Goal: Information Seeking & Learning: Check status

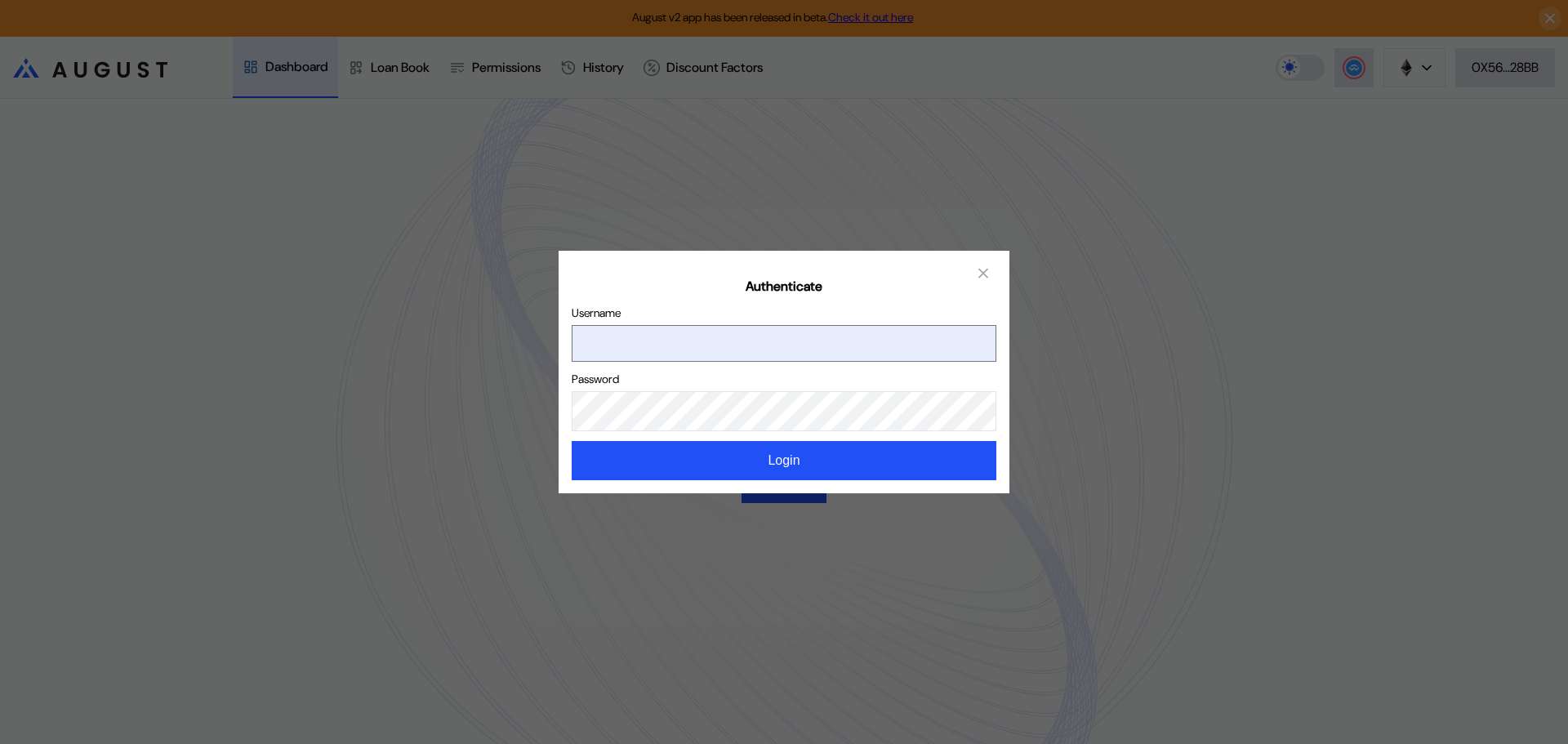
type input "*********"
click at [882, 343] on input "*********" at bounding box center [784, 344] width 425 height 37
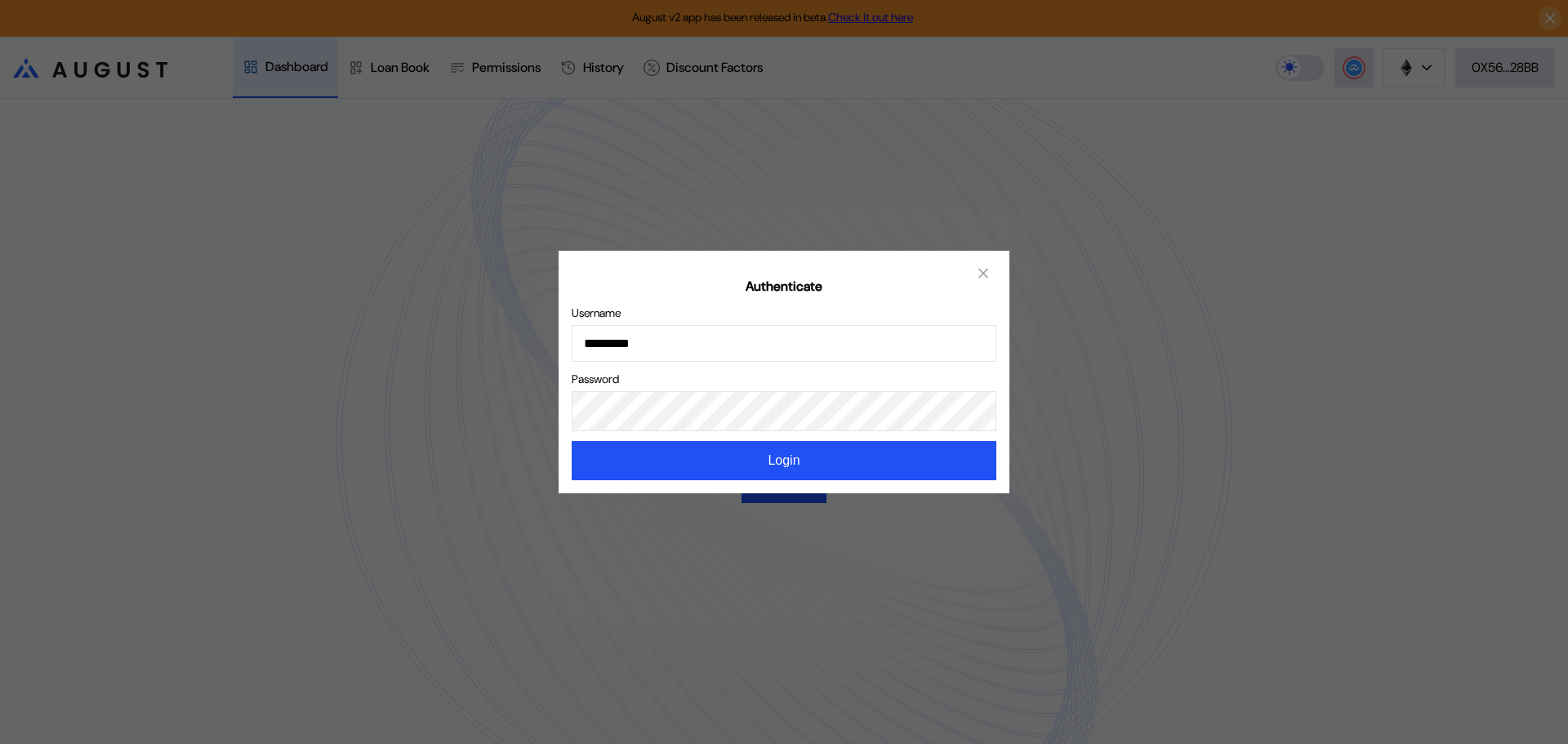
click at [888, 292] on h2 "Authenticate" at bounding box center [784, 286] width 425 height 17
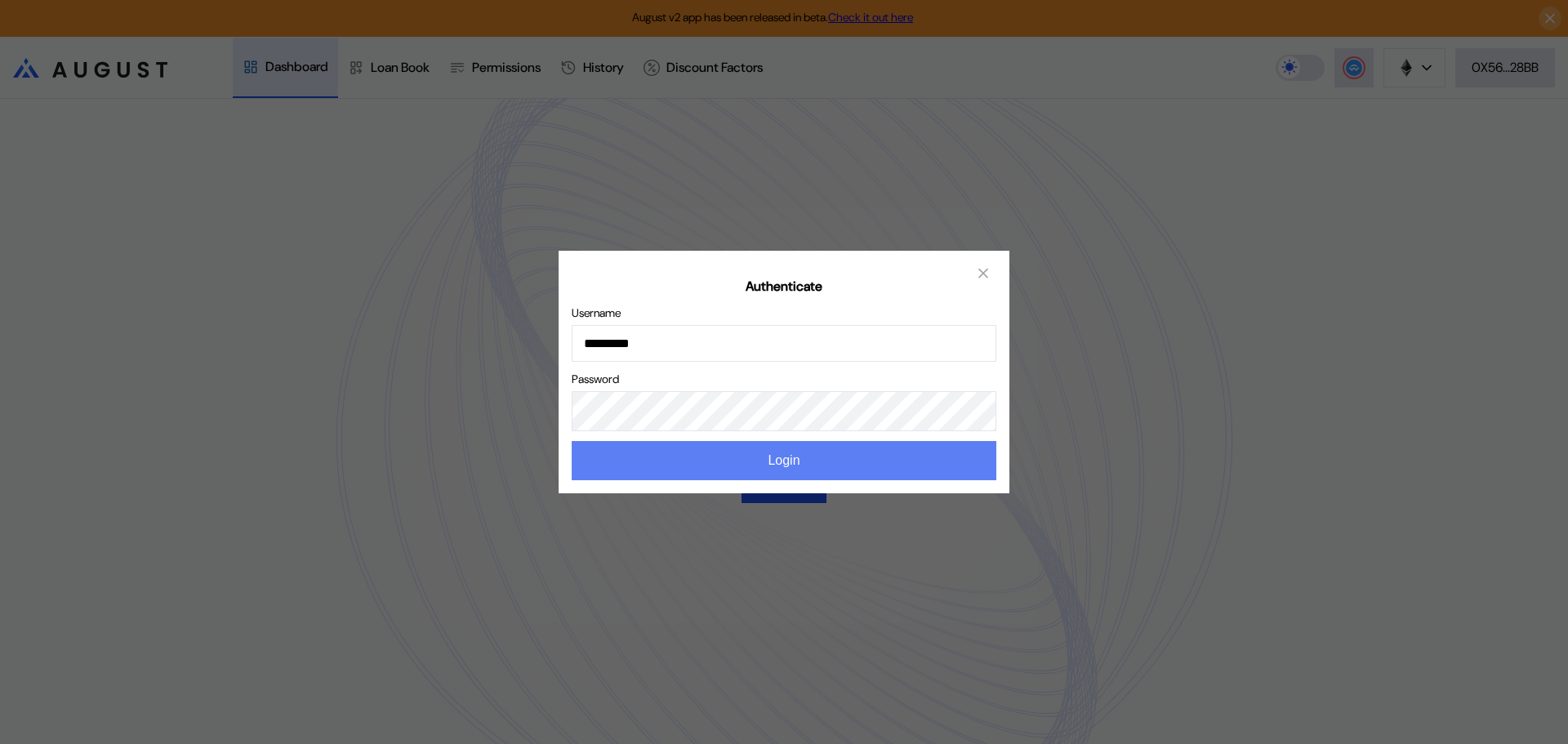
click at [858, 456] on button "Login" at bounding box center [784, 460] width 425 height 39
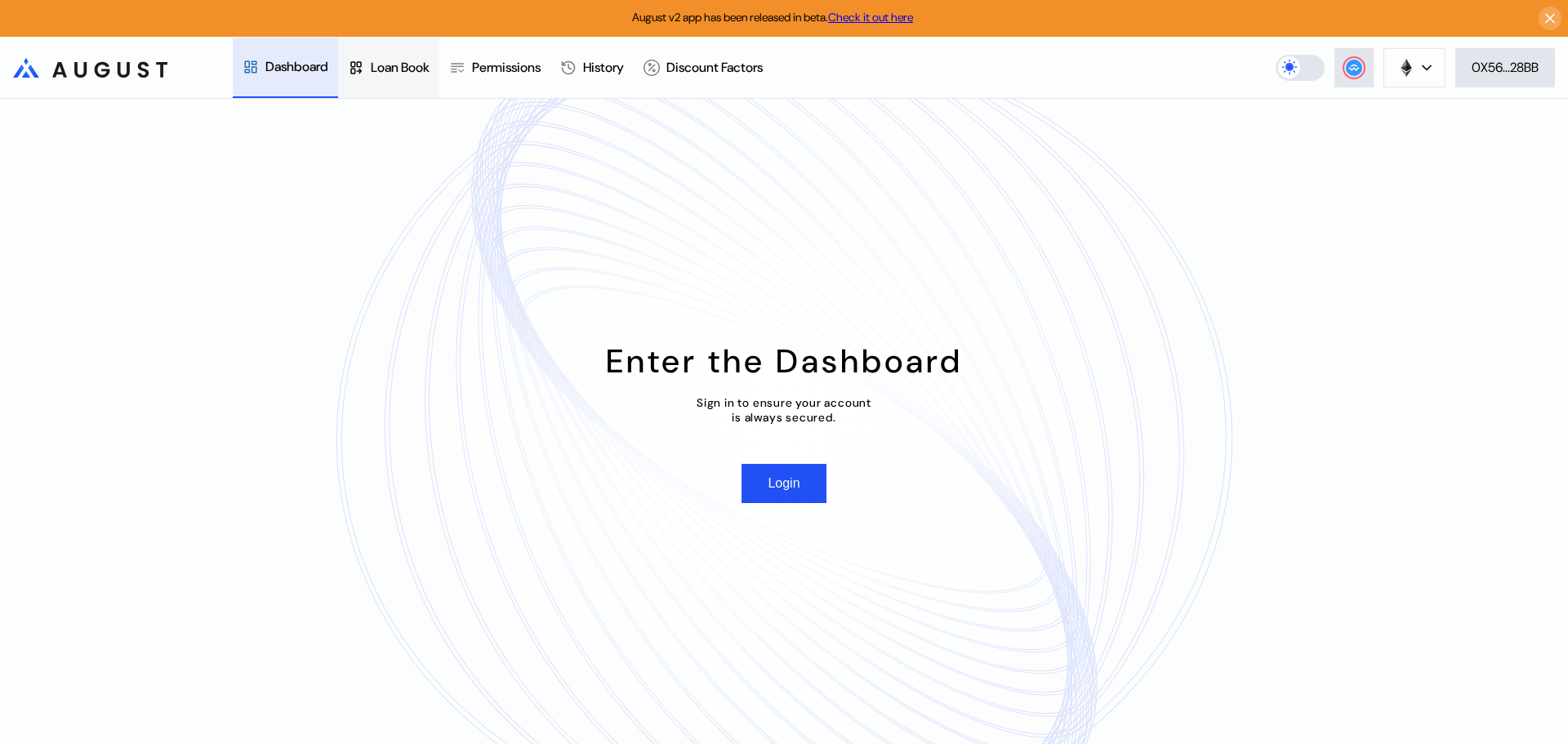
click at [401, 66] on div "Loan Book" at bounding box center [400, 67] width 59 height 17
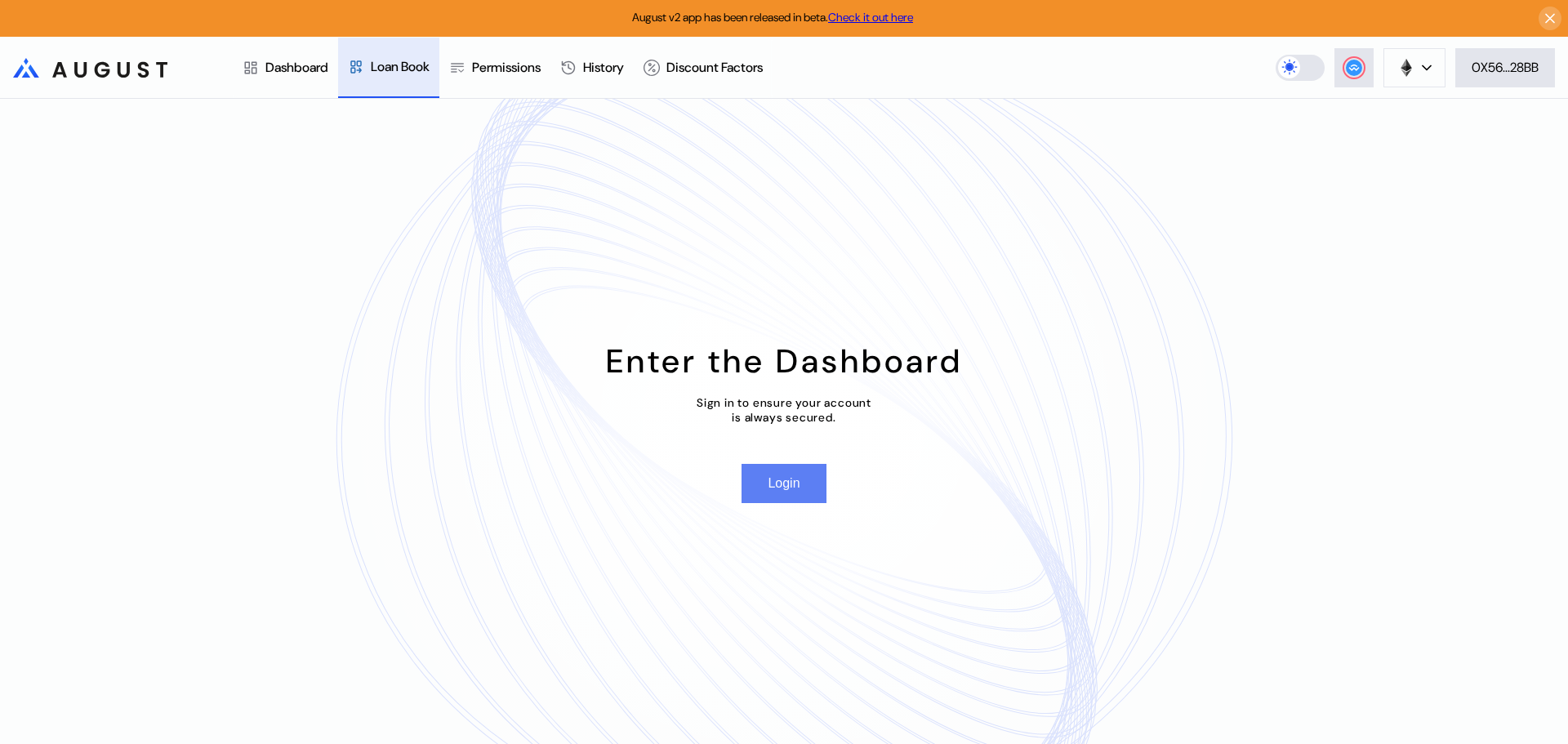
click at [779, 476] on button "Login" at bounding box center [783, 483] width 84 height 39
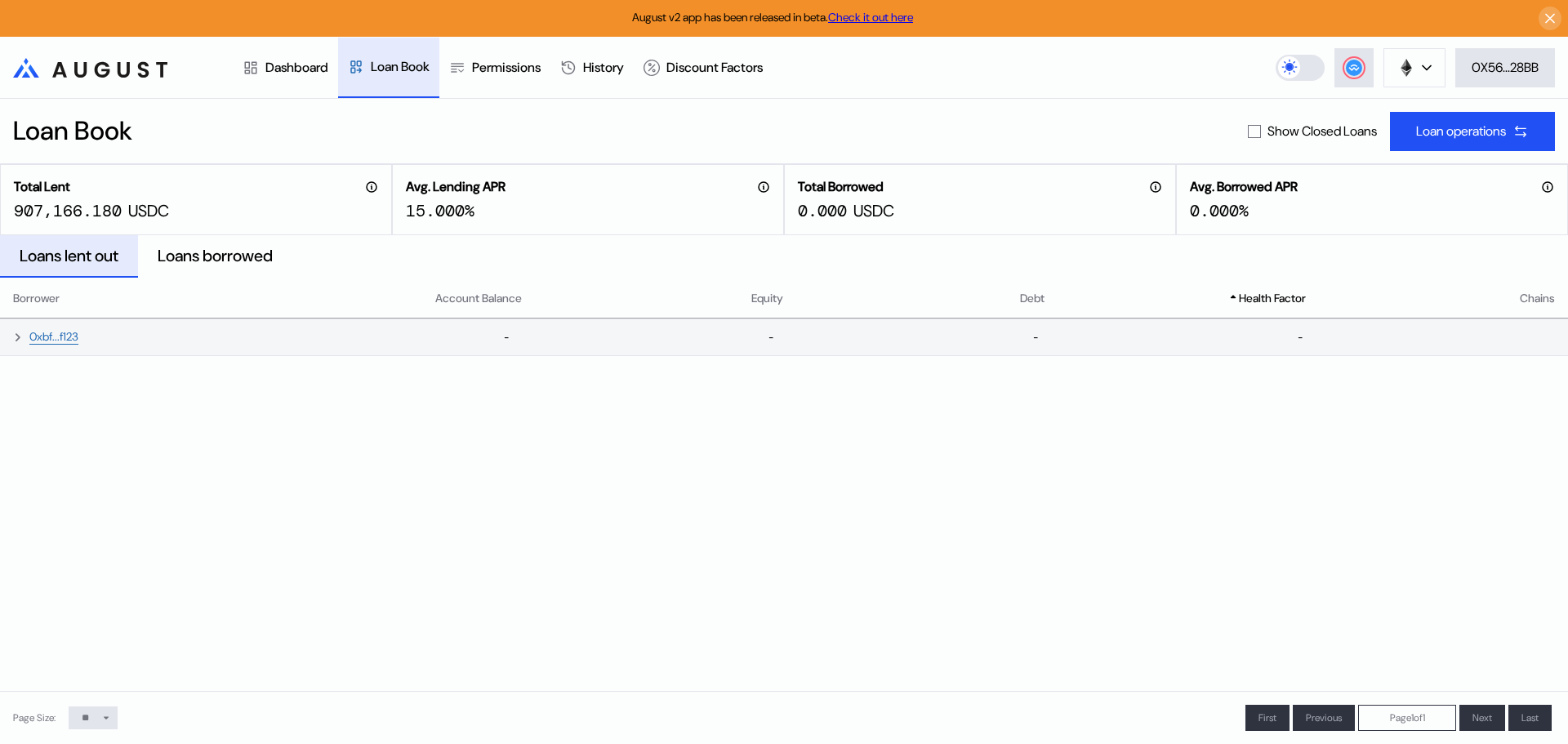
click at [20, 332] on icon at bounding box center [18, 337] width 13 height 13
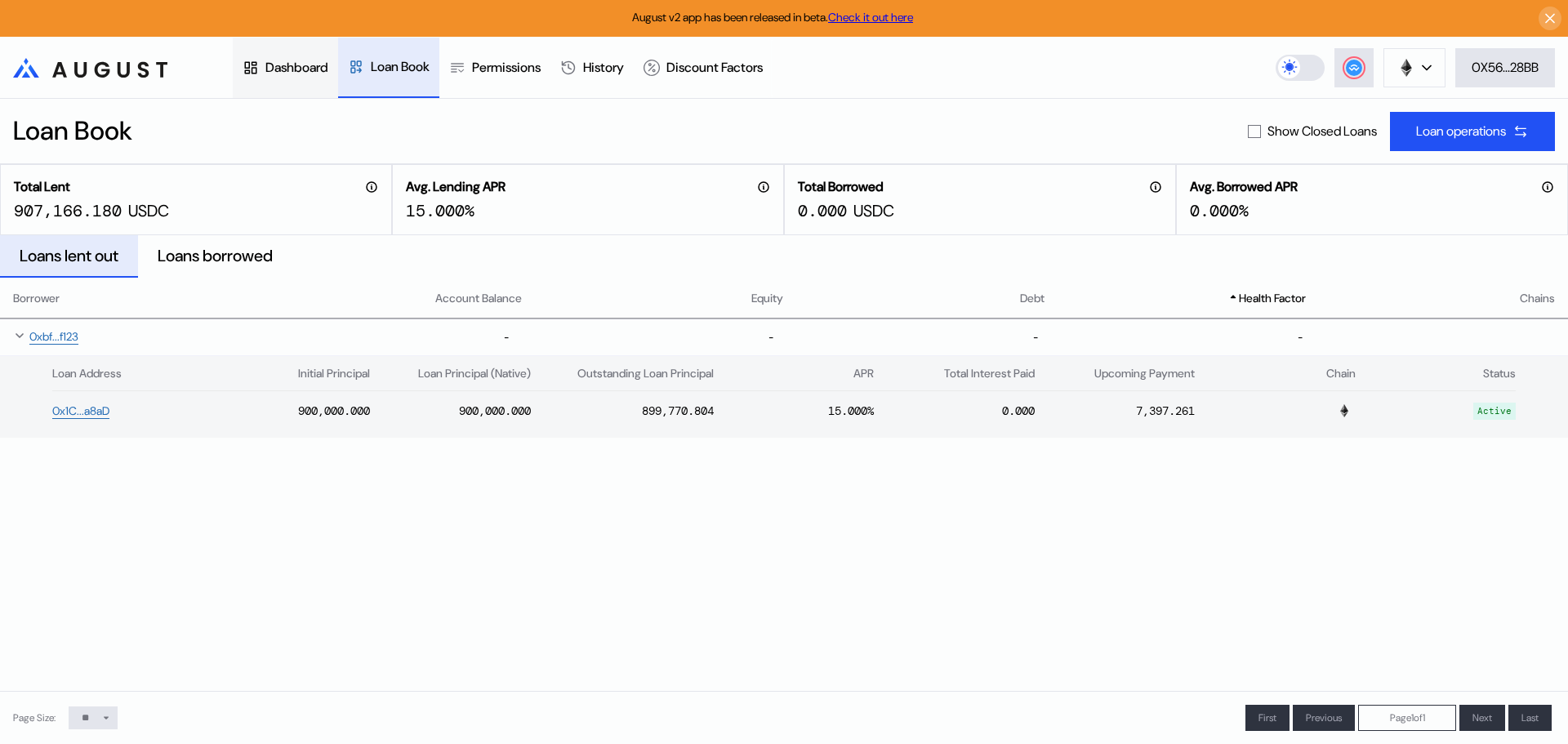
click at [312, 71] on div "Dashboard" at bounding box center [297, 67] width 63 height 17
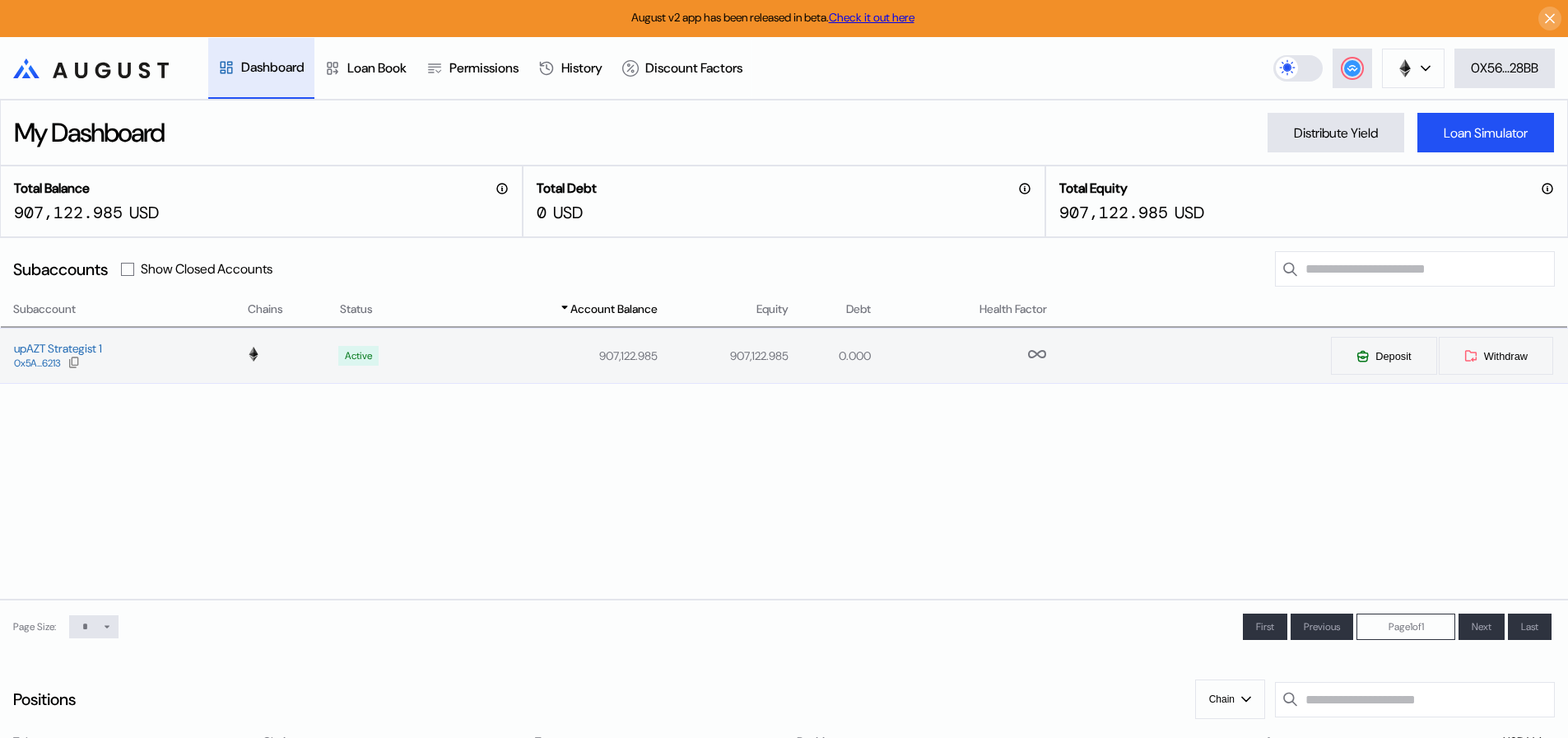
click at [162, 367] on div "upAZT Strategist 1 0x5A...6213" at bounding box center [123, 355] width 245 height 29
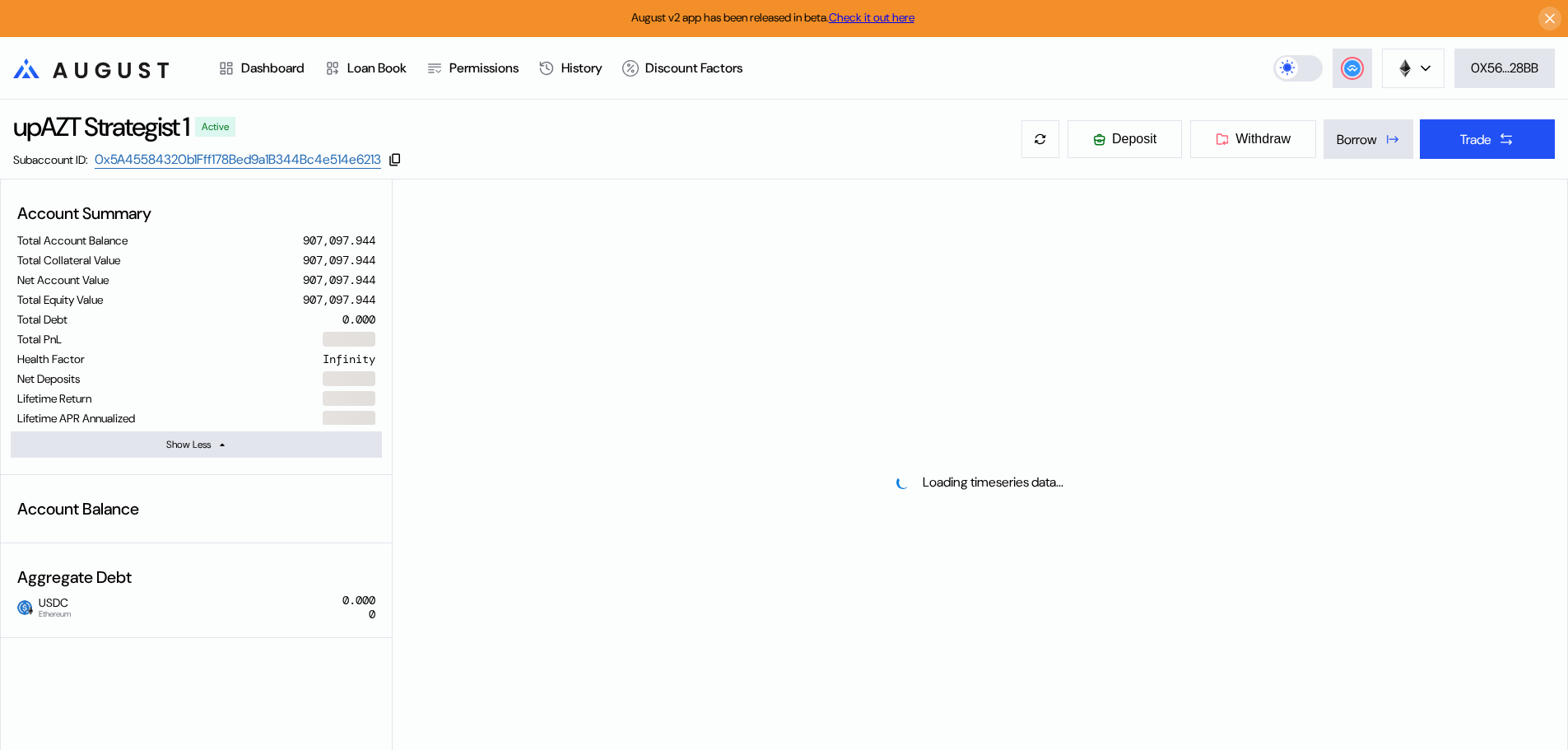
select select "*"
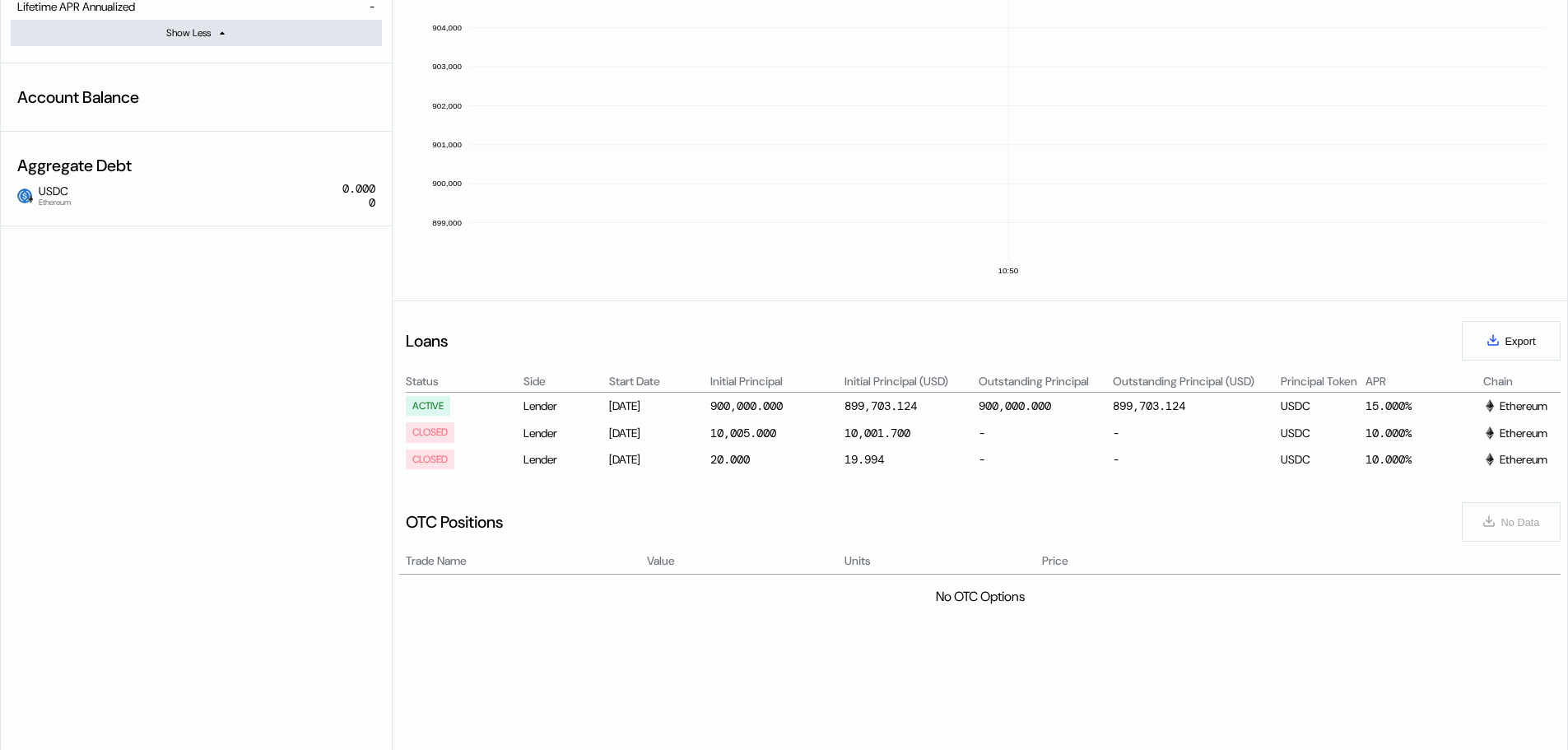
click at [482, 407] on div "ACTIVE" at bounding box center [464, 406] width 115 height 20
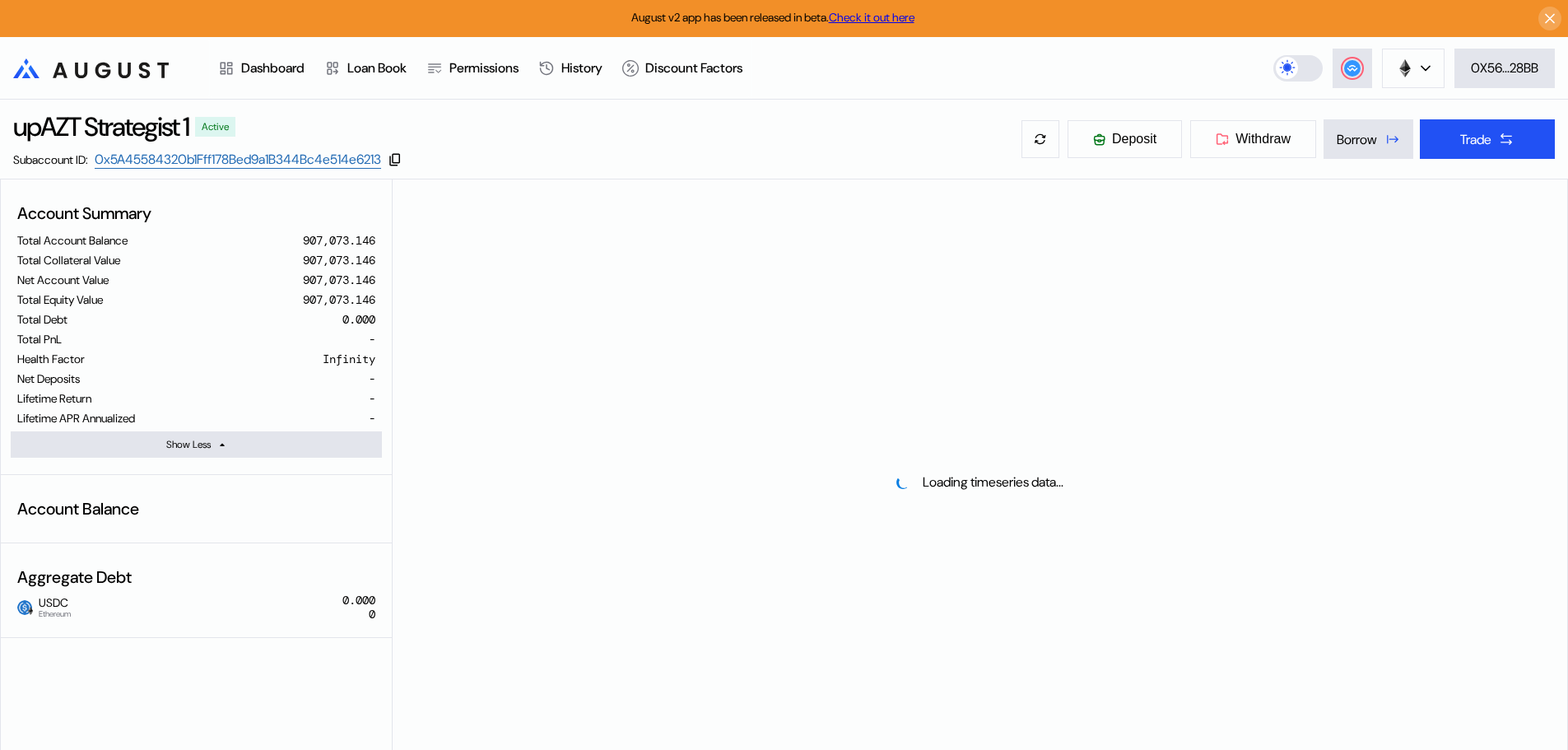
select select "*"
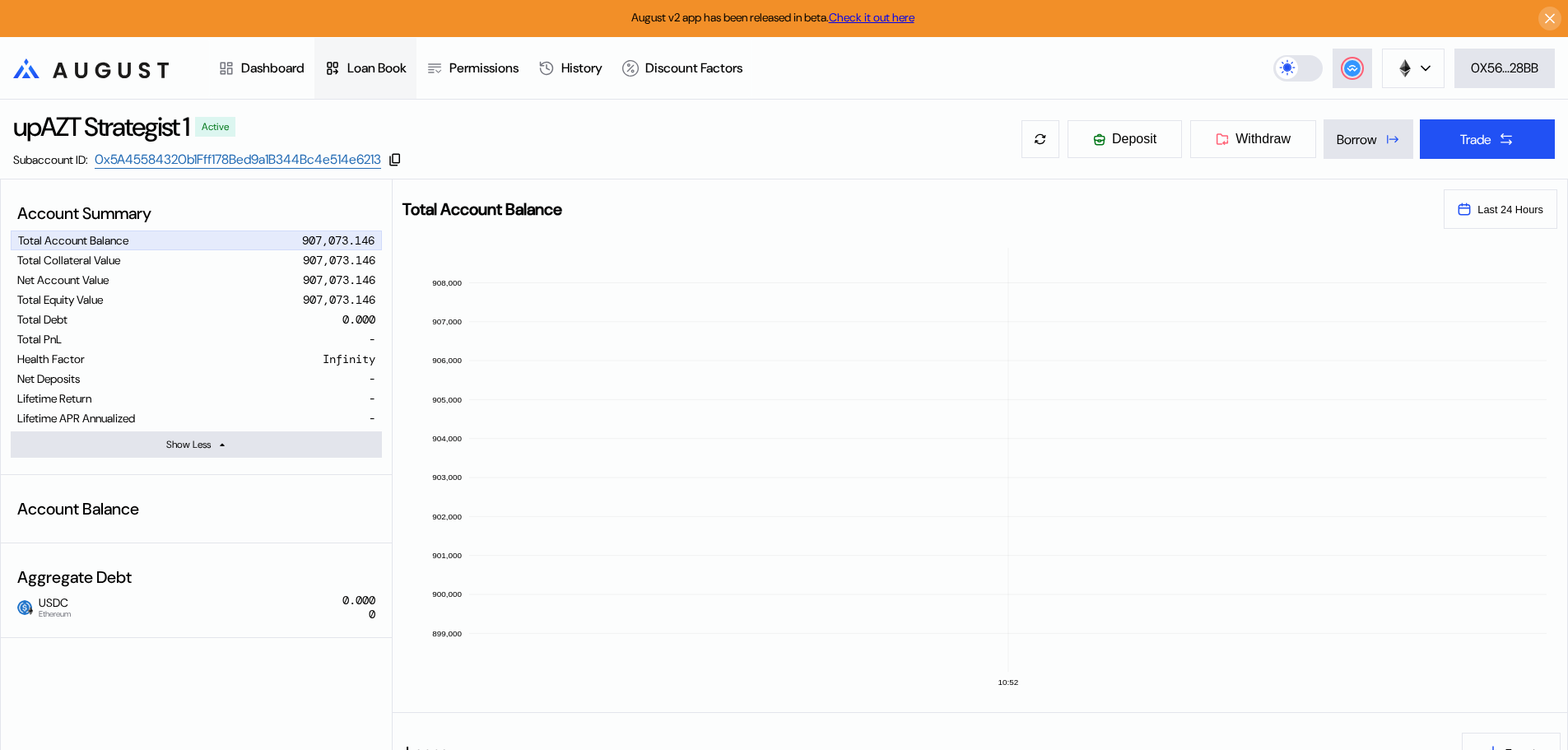
click at [407, 69] on div "Loan Book" at bounding box center [377, 68] width 59 height 18
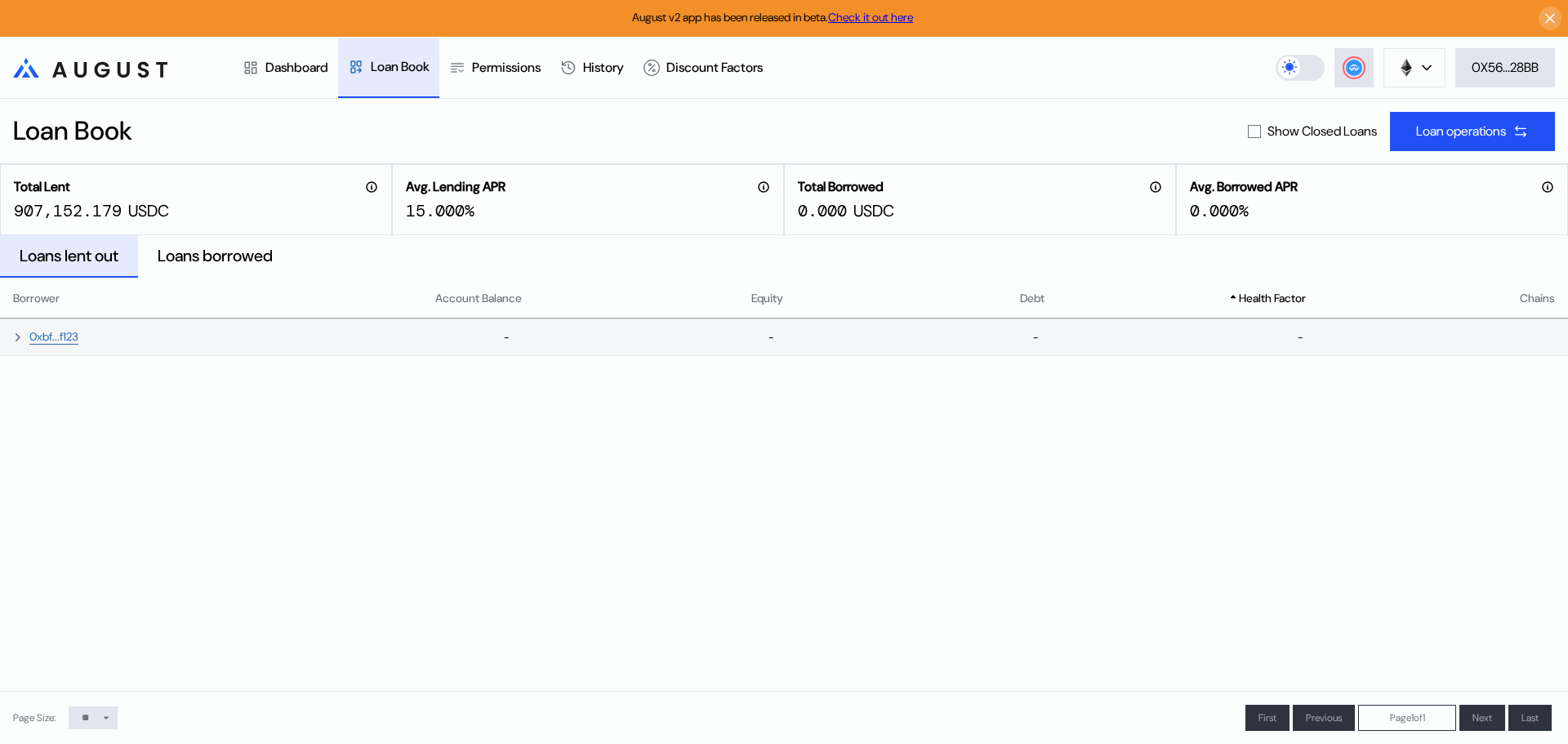
click at [119, 349] on td "0xbf...f123" at bounding box center [122, 337] width 245 height 36
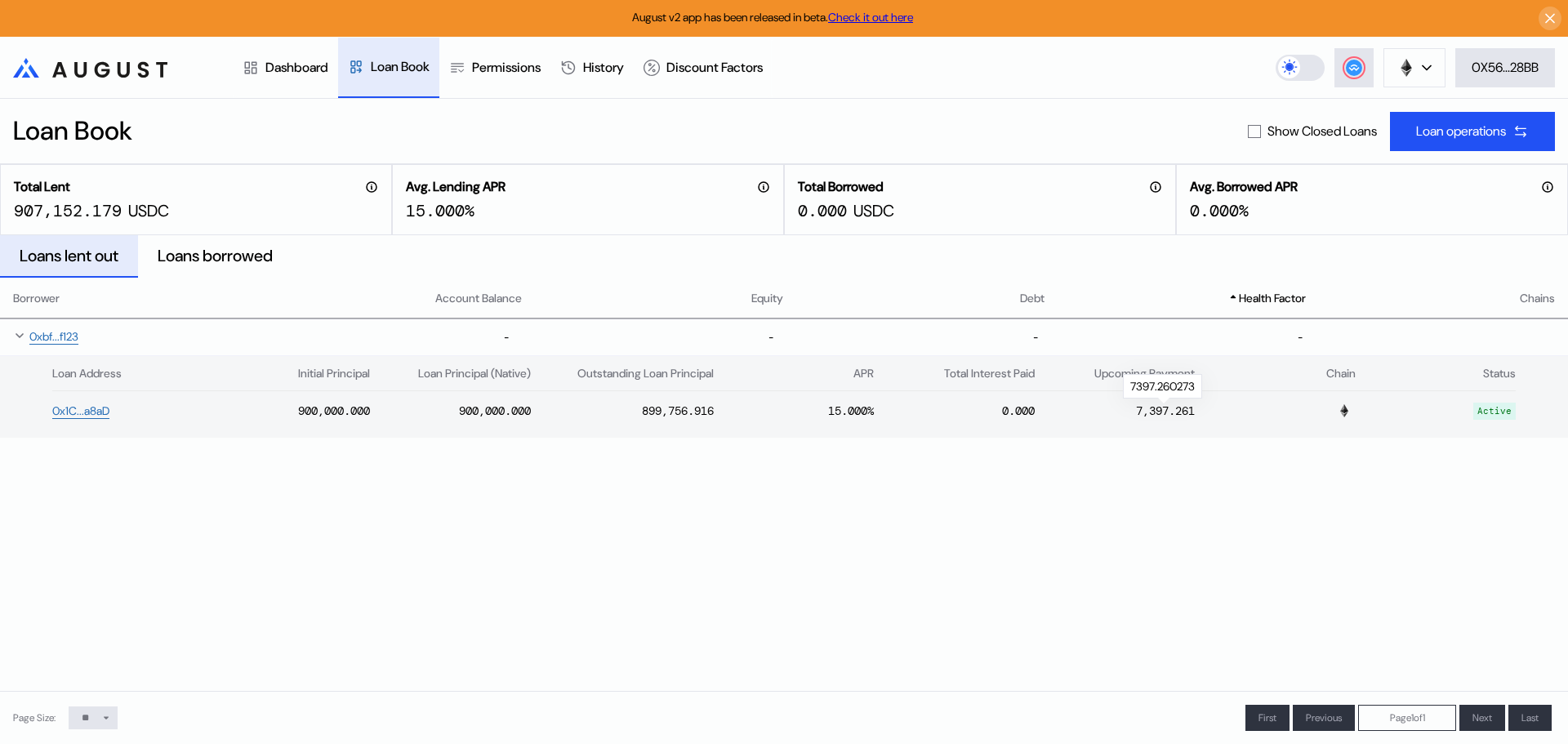
click at [1161, 409] on div "7,397.261" at bounding box center [1165, 411] width 59 height 15
